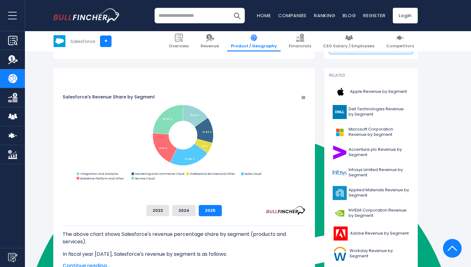
scroll to position [151, 0]
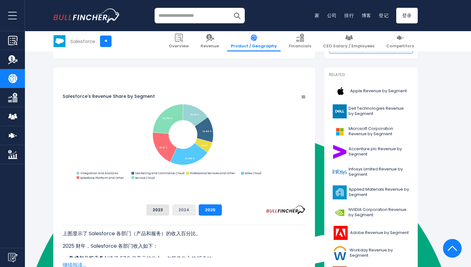
click at [196, 209] on button "2024" at bounding box center [183, 209] width 23 height 11
click at [169, 211] on button "2023" at bounding box center [157, 209] width 23 height 11
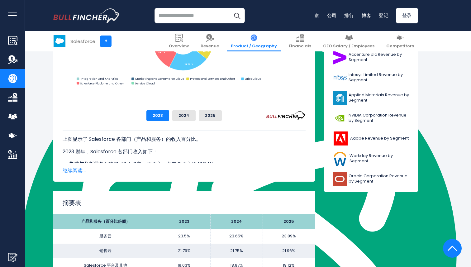
scroll to position [246, 0]
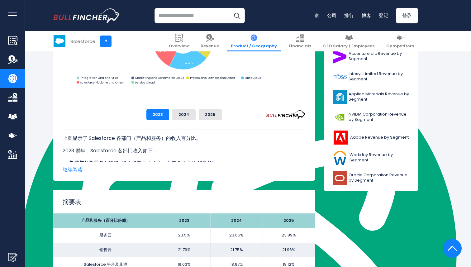
click at [74, 172] on font "继续阅读..." at bounding box center [75, 169] width 24 height 7
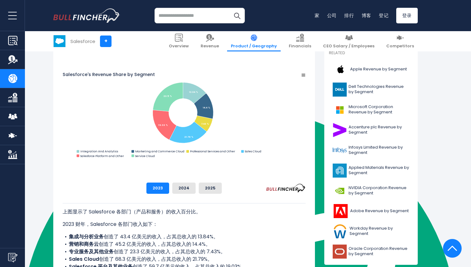
scroll to position [190, 0]
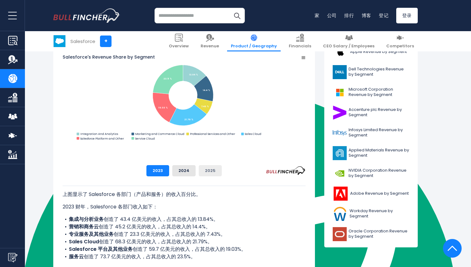
click at [222, 168] on button "2025" at bounding box center [210, 170] width 23 height 11
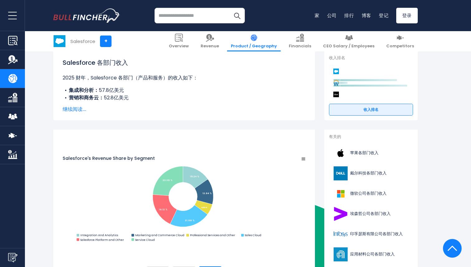
scroll to position [0, 0]
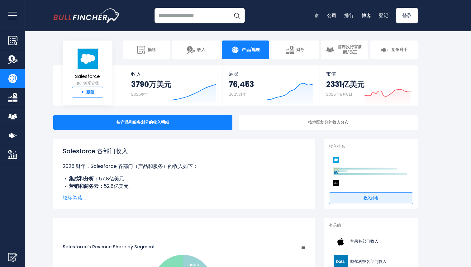
click at [85, 93] on link "+ 跟随" at bounding box center [87, 92] width 31 height 11
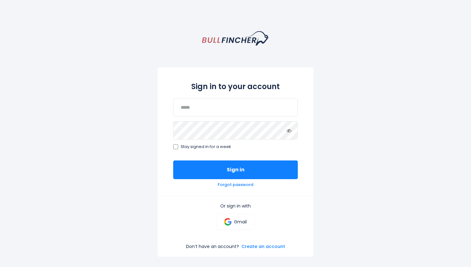
scroll to position [5721, 0]
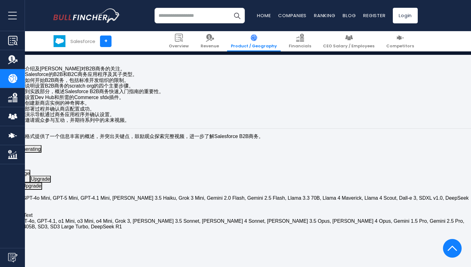
scroll to position [1775, 0]
